Goal: Find specific page/section

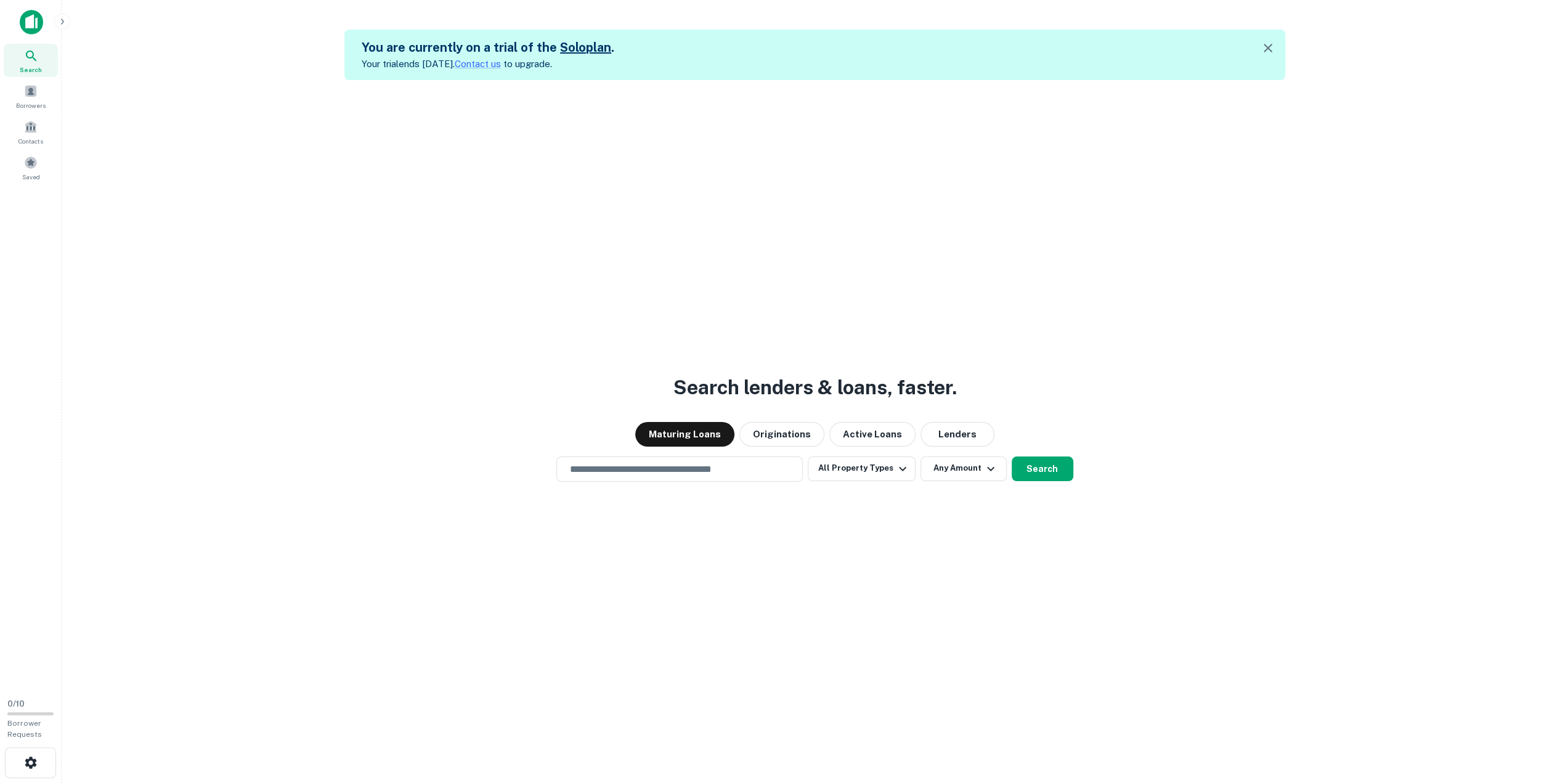
drag, startPoint x: 903, startPoint y: 221, endPoint x: 466, endPoint y: 381, distance: 465.4
click at [466, 339] on div "Search lenders & loans, faster. Maturing Loans Originations Active Loans Lender…" at bounding box center [815, 471] width 1486 height 783
drag, startPoint x: 404, startPoint y: 352, endPoint x: 743, endPoint y: 547, distance: 391.1
click at [743, 339] on div "Search lenders & loans, faster. Maturing Loans Originations Active Loans Lender…" at bounding box center [815, 471] width 1486 height 783
click at [779, 339] on button "Originations" at bounding box center [782, 434] width 85 height 25
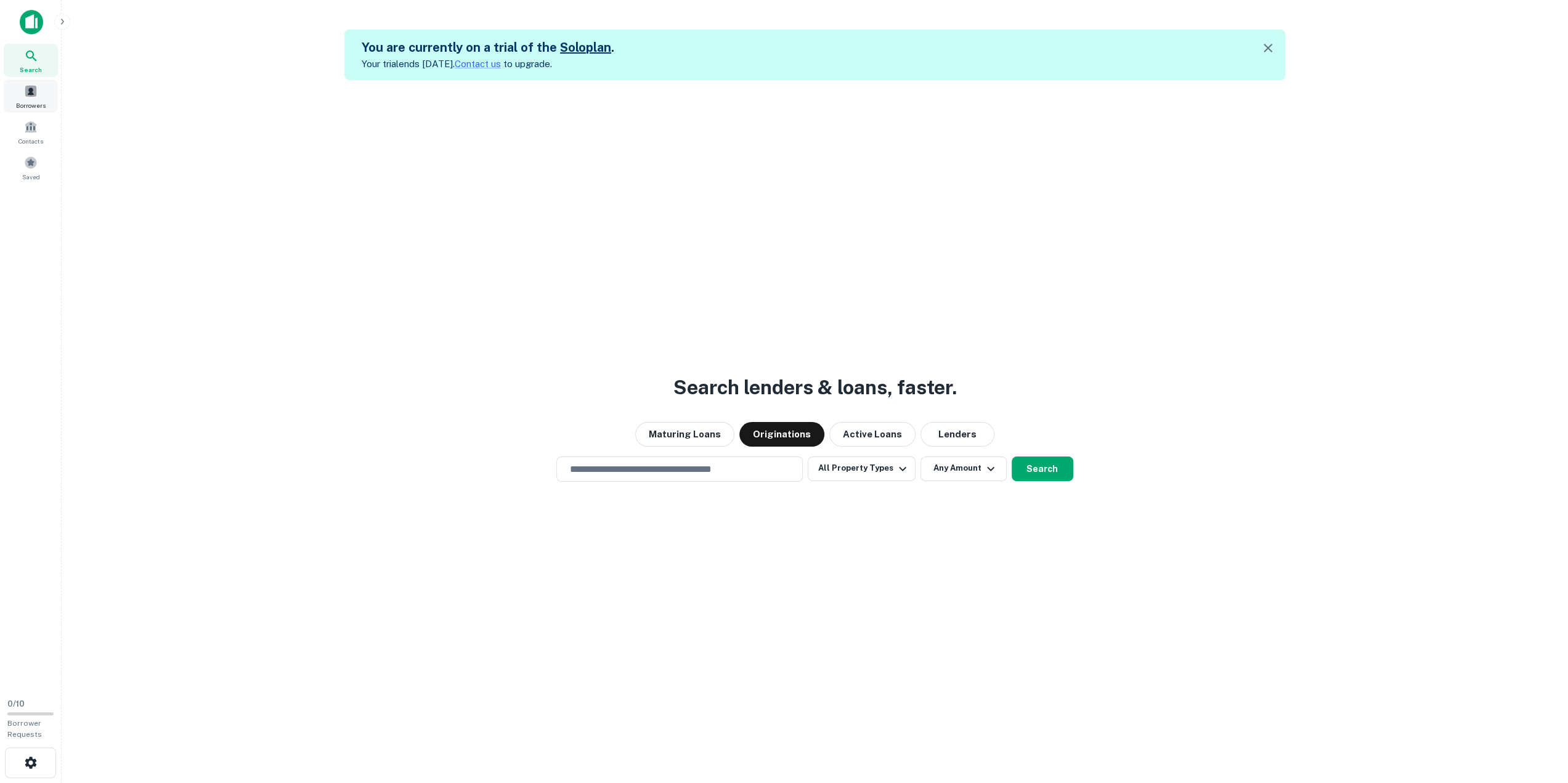
click at [34, 95] on span at bounding box center [30, 91] width 13 height 13
